Goal: Information Seeking & Learning: Find specific page/section

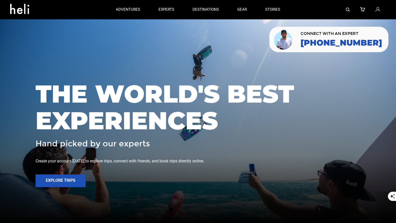
click at [349, 10] on img at bounding box center [348, 10] width 4 height 4
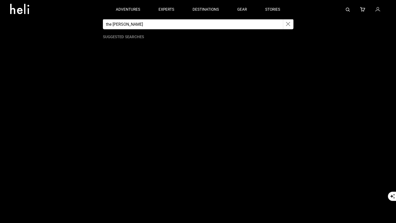
click at [115, 23] on input "the [PERSON_NAME]" at bounding box center [193, 24] width 180 height 10
click at [107, 24] on input "the [PERSON_NAME]" at bounding box center [193, 24] width 180 height 10
type input "The [PERSON_NAME]"
click at [190, 64] on app-search-panel "The [PERSON_NAME] Suggested Searches" at bounding box center [198, 121] width 396 height 204
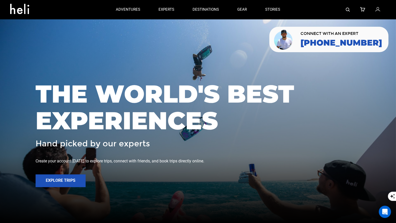
click at [348, 9] on img at bounding box center [348, 10] width 4 height 4
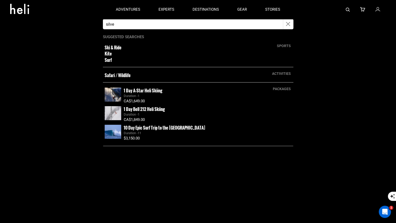
type input "silverton"
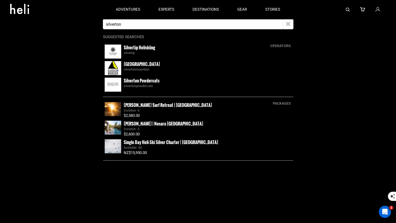
click at [125, 66] on small "Silverton Mountain" at bounding box center [142, 64] width 36 height 6
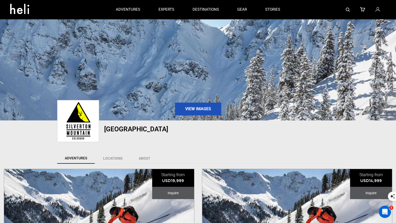
click at [375, 10] on div at bounding box center [337, 9] width 97 height 19
click at [378, 10] on icon at bounding box center [377, 9] width 5 height 7
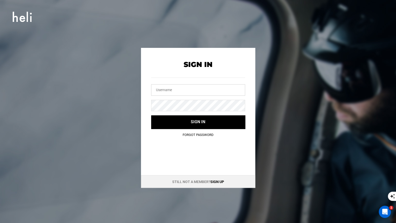
type input "shaka@heli.life"
click at [209, 90] on input "shaka@heli.life" at bounding box center [198, 89] width 94 height 11
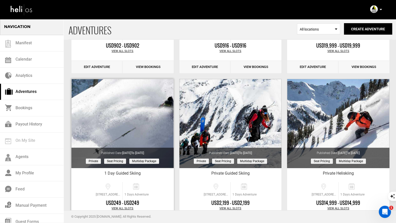
scroll to position [95, 0]
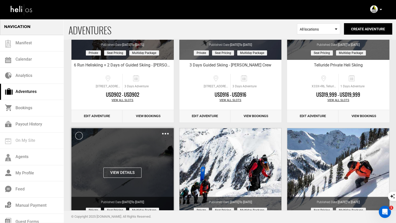
click at [123, 171] on button "View Details" at bounding box center [122, 172] width 38 height 10
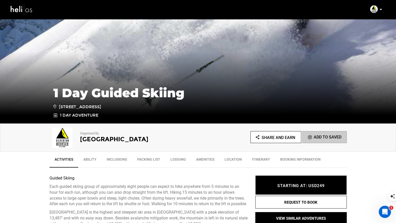
scroll to position [21, 0]
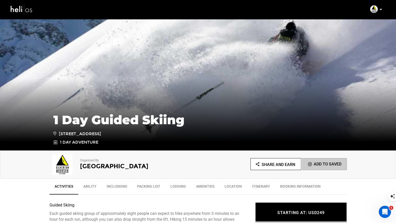
click at [277, 164] on span "Share and Earn" at bounding box center [279, 164] width 34 height 5
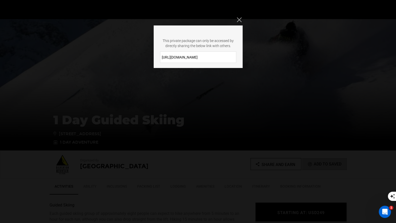
drag, startPoint x: 213, startPoint y: 58, endPoint x: 167, endPoint y: 49, distance: 46.6
click at [167, 49] on div "This private package can only be accessed by directly sharing the below link wi…" at bounding box center [198, 46] width 89 height 42
click at [240, 19] on icon "Close" at bounding box center [239, 19] width 5 height 5
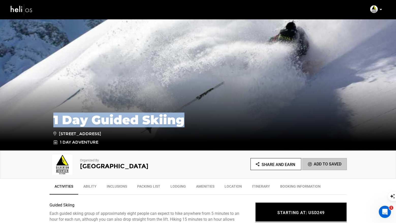
drag, startPoint x: 188, startPoint y: 111, endPoint x: 51, endPoint y: 109, distance: 137.0
click at [51, 109] on div "1 Day Guided Skiing 6226 State Hwy 110, Silverton, CO 81433, USA 1 Day Adventure" at bounding box center [198, 126] width 297 height 37
copy h1 "1 Day Guided Skiing"
